Goal: Task Accomplishment & Management: Complete application form

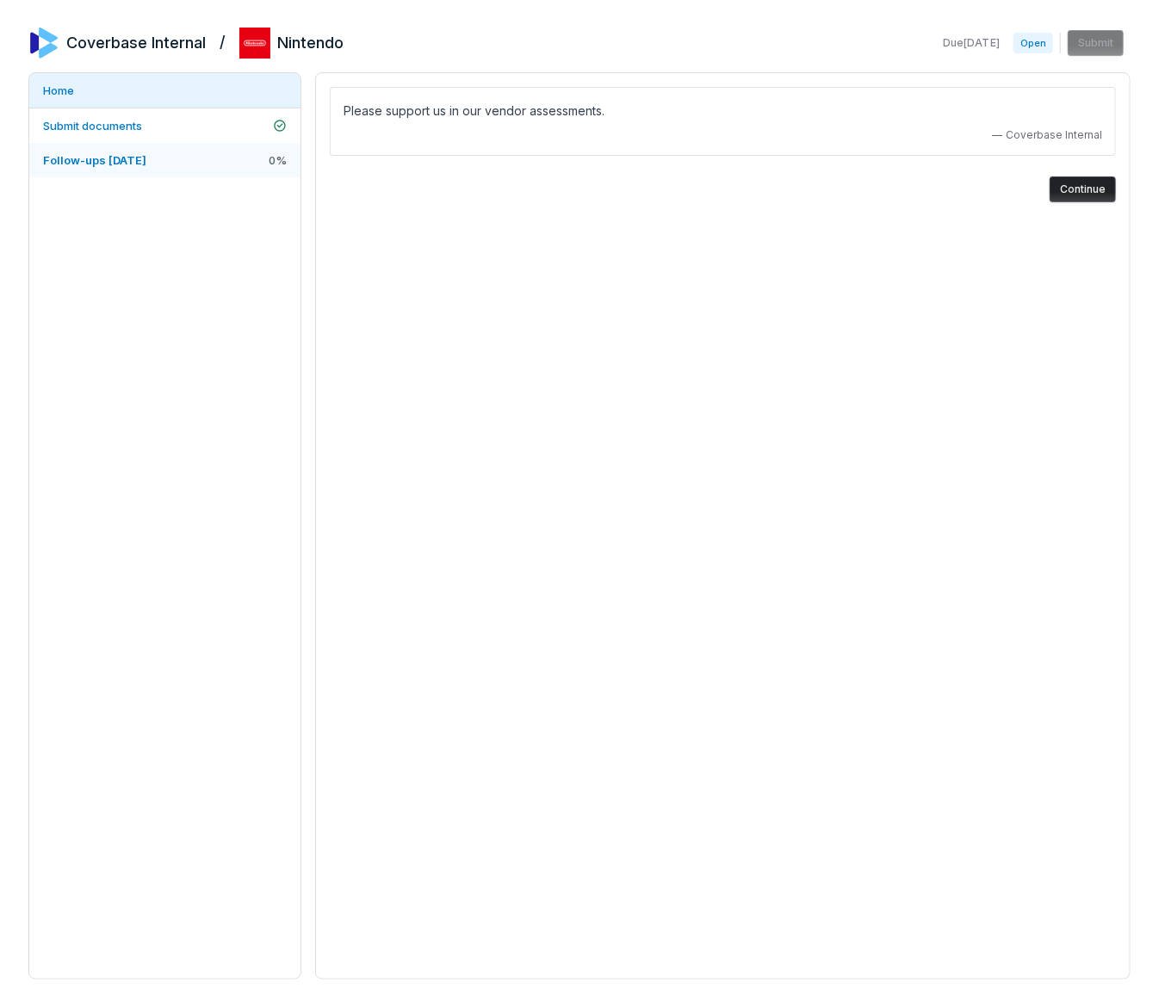
click at [204, 167] on link "Follow-ups [DATE] 0 %" at bounding box center [164, 160] width 271 height 34
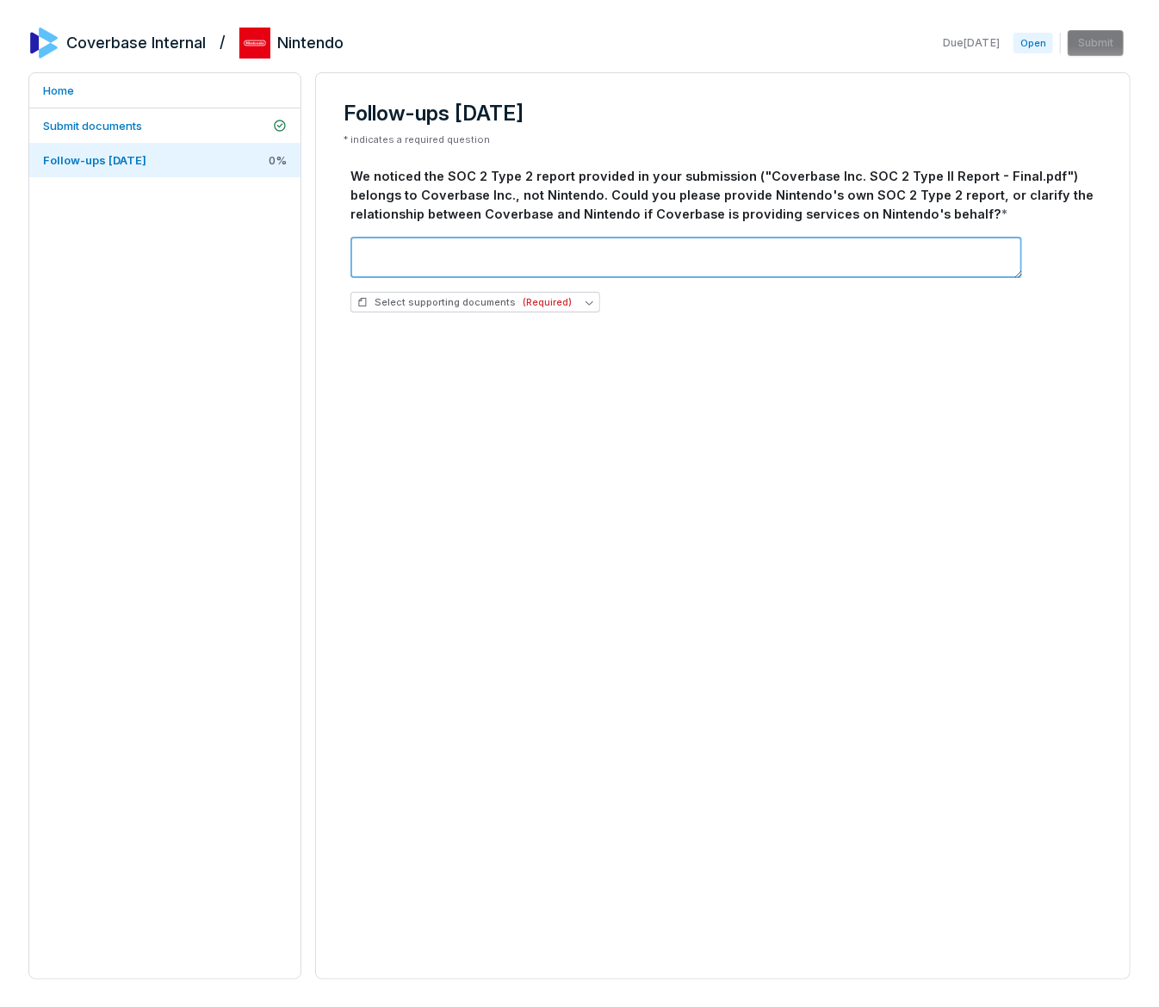
click at [522, 244] on textarea at bounding box center [685, 257] width 671 height 41
type textarea "**********"
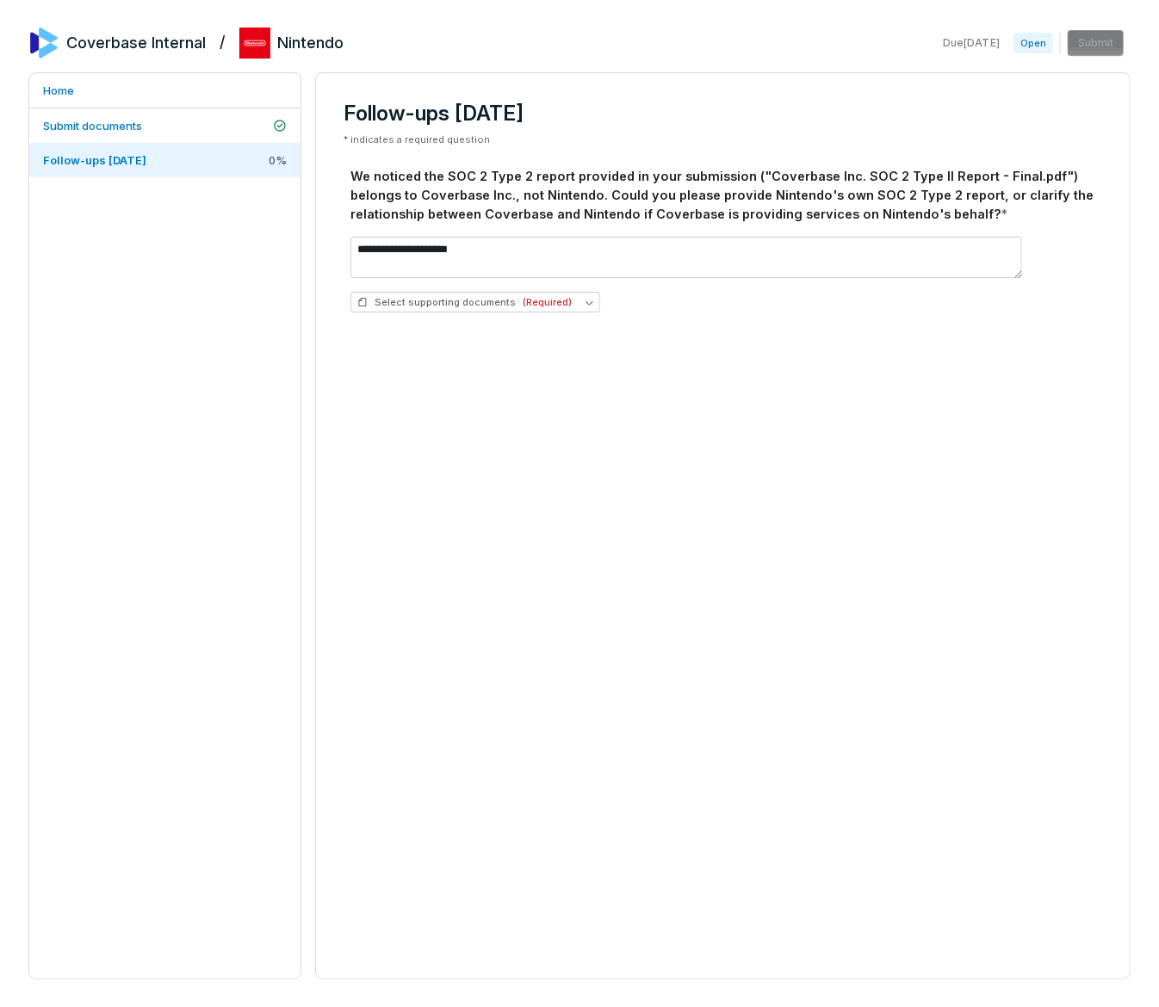
click at [1065, 204] on div "We noticed the SOC 2 Type 2 report provided in your submission ("Coverbase Inc.…" at bounding box center [722, 195] width 745 height 56
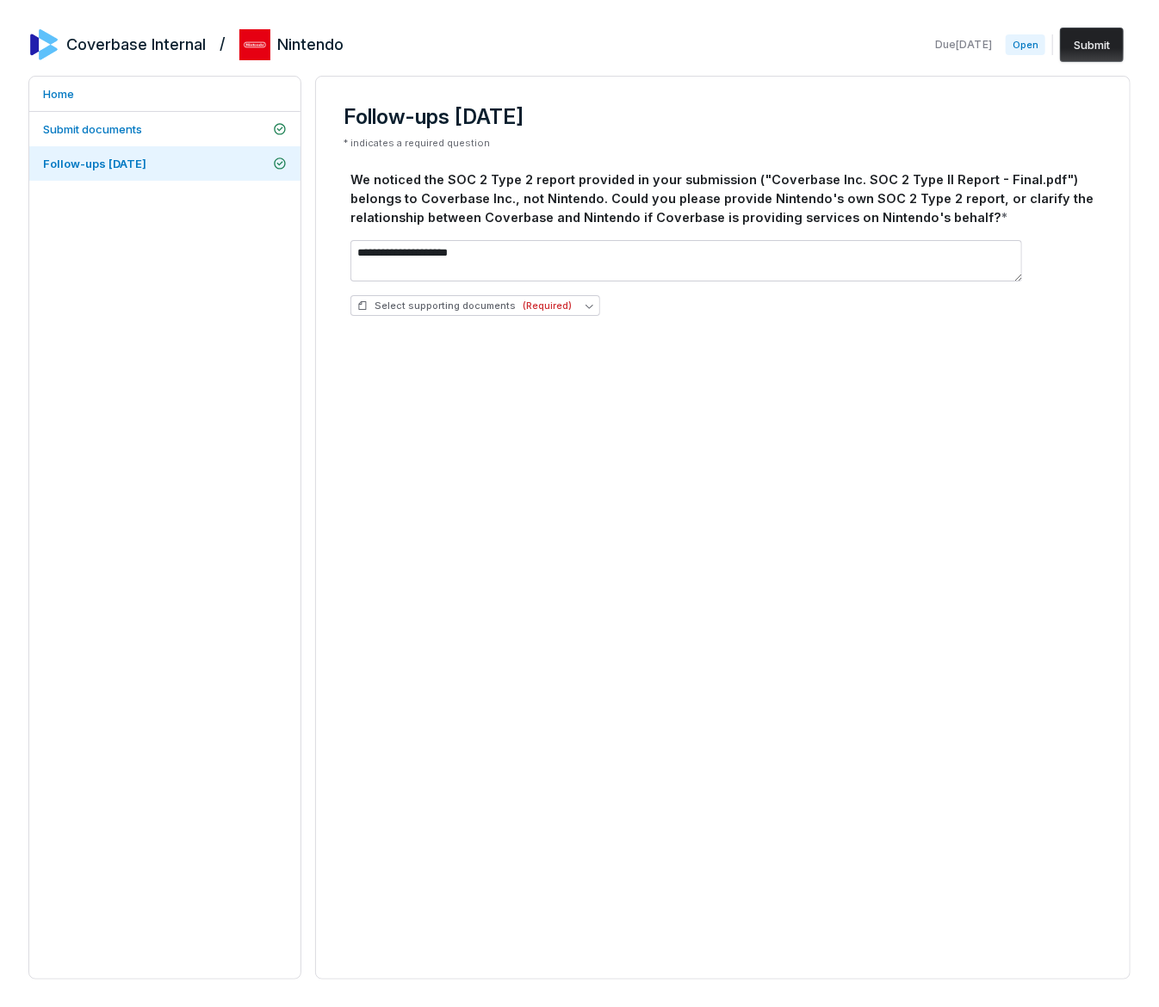
click at [1103, 46] on button "Submit" at bounding box center [1092, 45] width 64 height 34
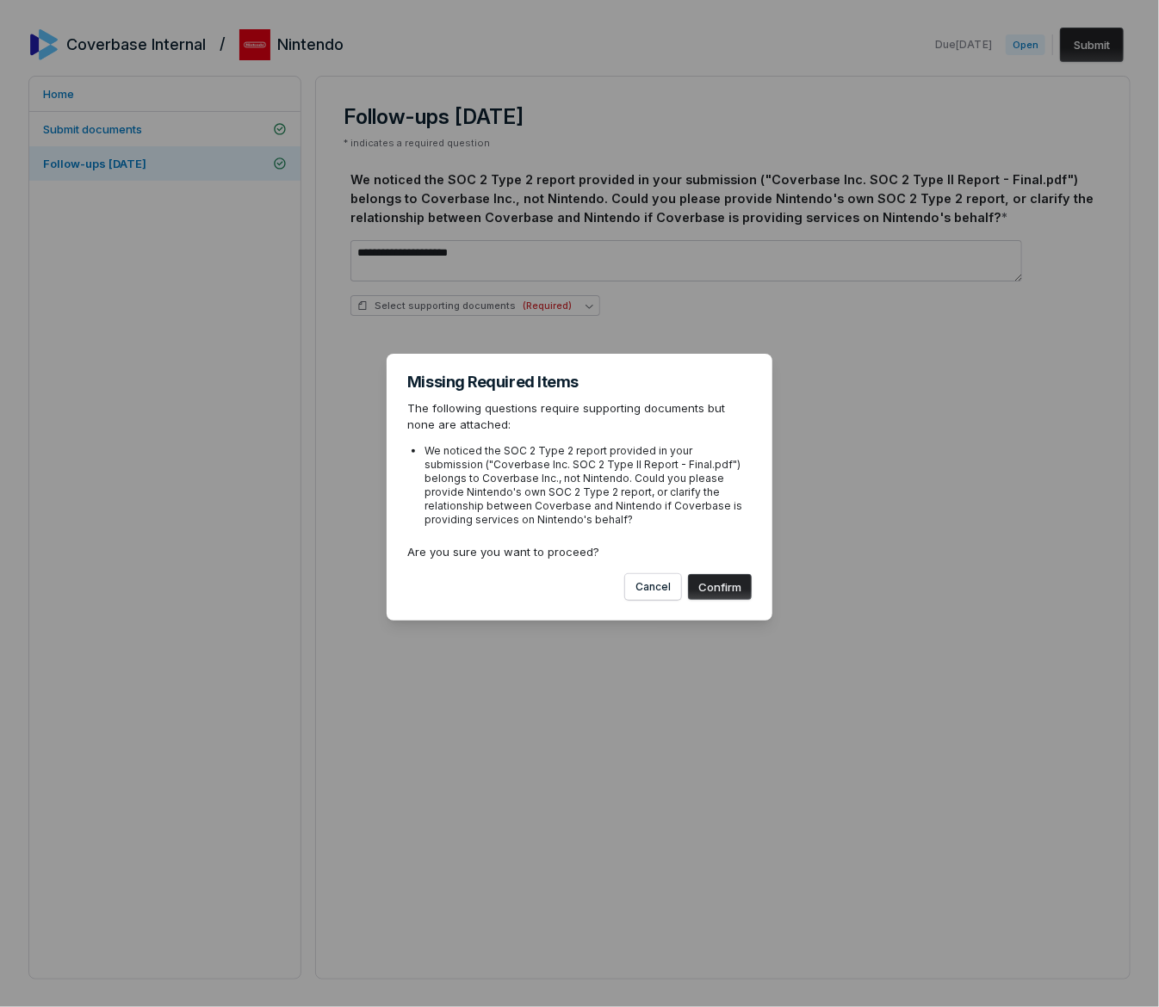
click at [740, 595] on button "Confirm" at bounding box center [720, 587] width 64 height 26
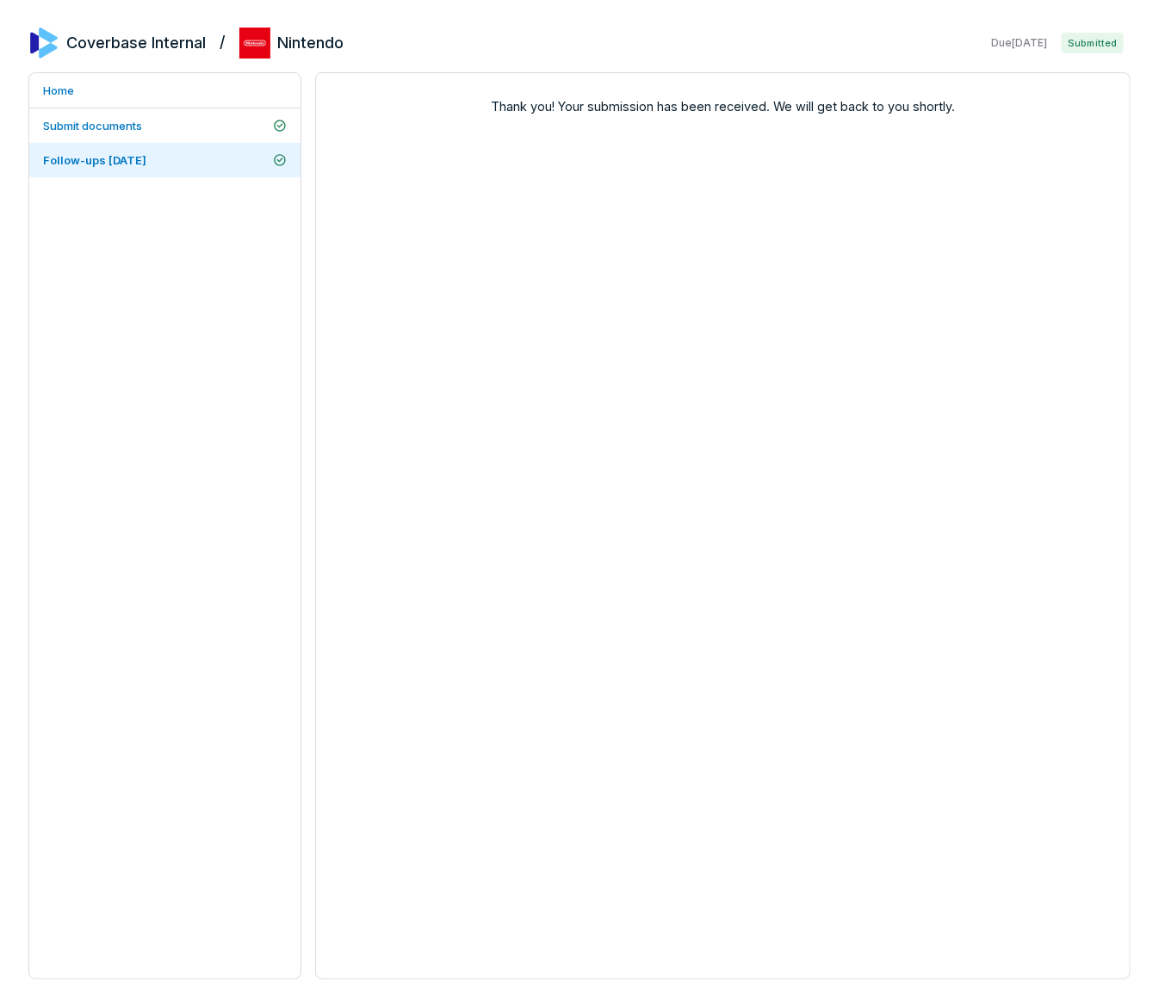
click at [924, 609] on div "Thank you! Your submission has been received. We will get back to you shortly." at bounding box center [722, 525] width 815 height 907
